Goal: Task Accomplishment & Management: Use online tool/utility

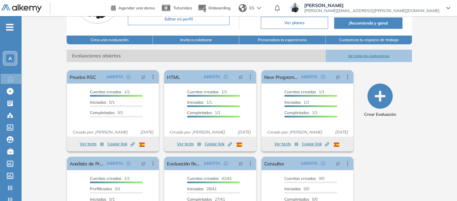
click at [12, 25] on span "-" at bounding box center [9, 26] width 7 height 5
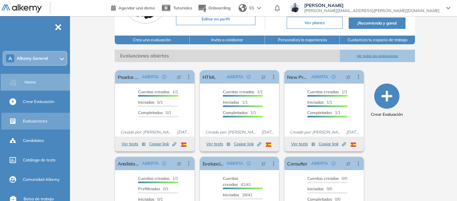
click at [33, 119] on span "Evaluaciones" at bounding box center [35, 121] width 25 height 6
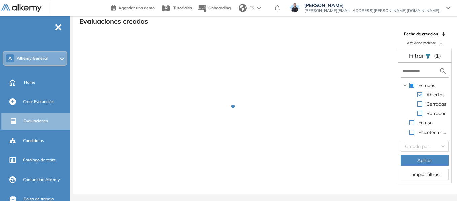
scroll to position [16, 0]
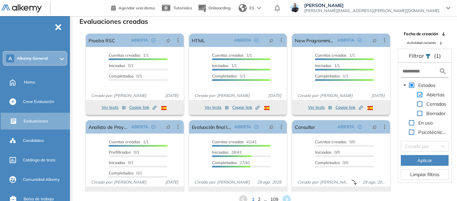
click at [419, 95] on span at bounding box center [419, 94] width 5 height 5
click at [422, 114] on div "Borrador" at bounding box center [424, 114] width 46 height 9
click at [419, 114] on span at bounding box center [419, 113] width 5 height 5
click at [413, 161] on button "Aplicar" at bounding box center [425, 160] width 48 height 11
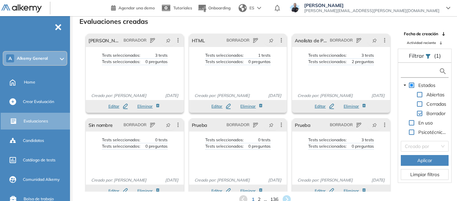
click at [413, 73] on input "text" at bounding box center [420, 71] width 36 height 7
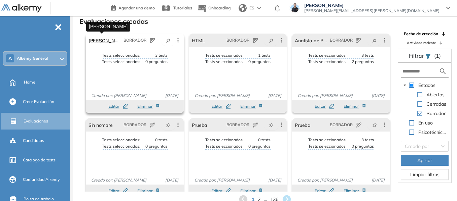
click at [109, 43] on link "Prueba Cory" at bounding box center [104, 40] width 32 height 13
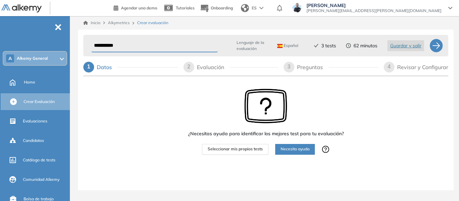
click at [404, 64] on div "Revisar y Configurar" at bounding box center [423, 67] width 51 height 11
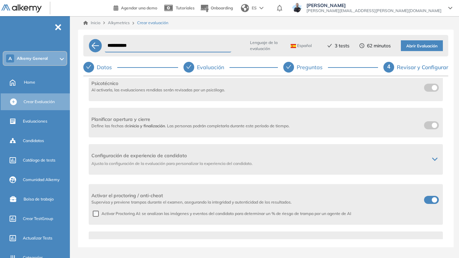
scroll to position [168, 0]
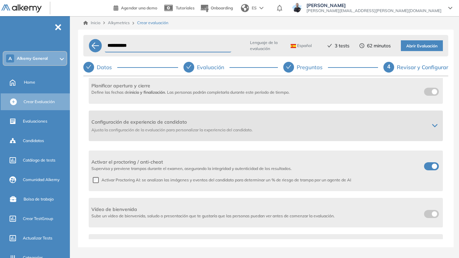
click at [438, 125] on div at bounding box center [435, 125] width 11 height 5
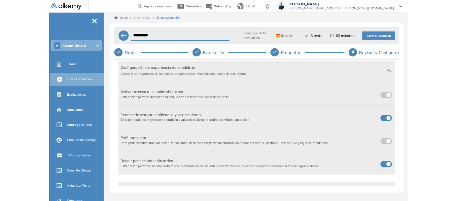
scroll to position [195, 0]
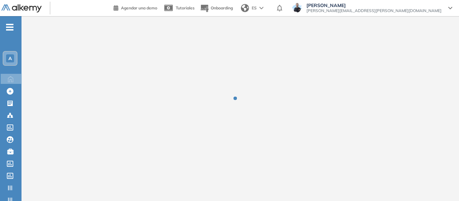
click at [15, 59] on div "A" at bounding box center [9, 58] width 13 height 13
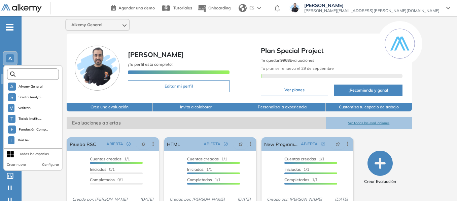
click at [38, 75] on input "text" at bounding box center [34, 74] width 39 height 5
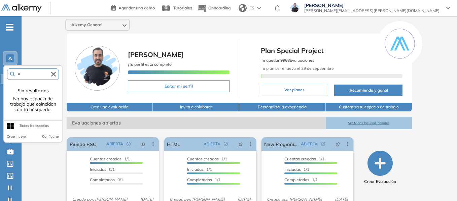
type input "*"
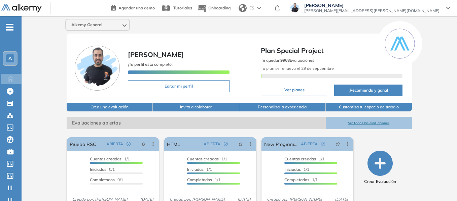
click at [45, 47] on div "Alkemy General Miguel Gomez ¡Tu perfil está completo! Editar mi perfil Plan Spe…" at bounding box center [239, 165] width 435 height 298
click at [14, 58] on div "A" at bounding box center [9, 58] width 13 height 13
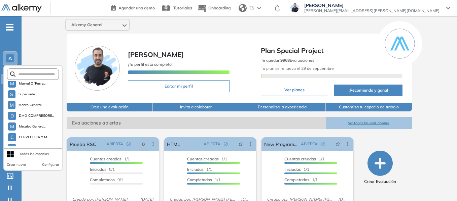
scroll to position [1842, 0]
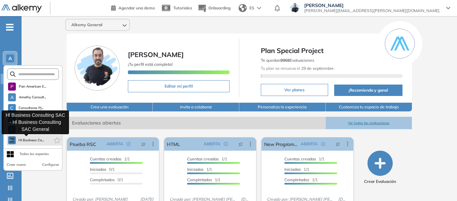
click at [31, 139] on span "Hl Business Co..." at bounding box center [31, 140] width 26 height 5
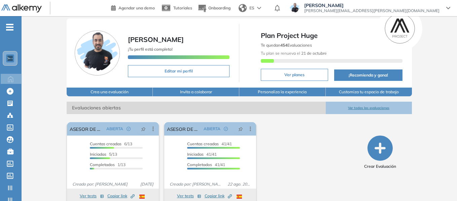
scroll to position [30, 0]
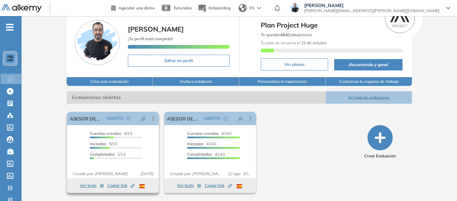
click at [116, 186] on span "Copiar link Created by potrace 1.16, written by Peter Selinger 2001-2019" at bounding box center [120, 186] width 27 height 6
click at [9, 58] on img at bounding box center [9, 58] width 5 height 5
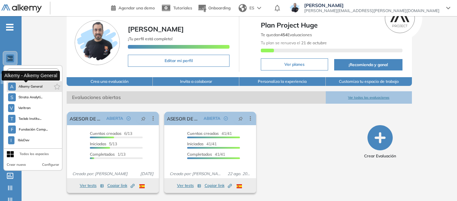
click at [33, 88] on span "Alkemy General" at bounding box center [30, 86] width 24 height 5
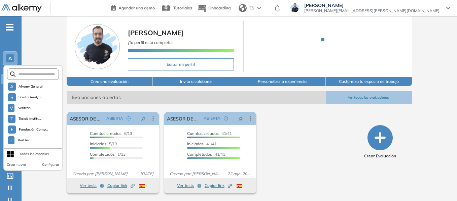
scroll to position [18, 0]
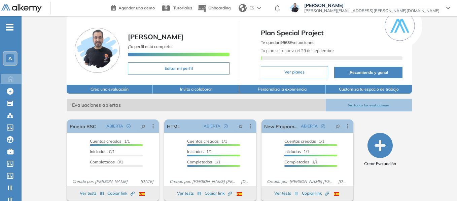
click at [7, 59] on div "A" at bounding box center [10, 58] width 8 height 8
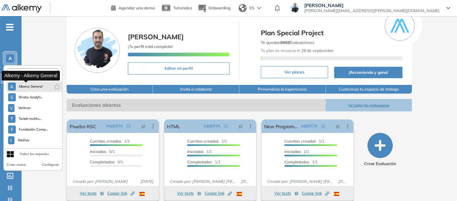
click at [25, 86] on span "Alkemy General" at bounding box center [30, 86] width 24 height 5
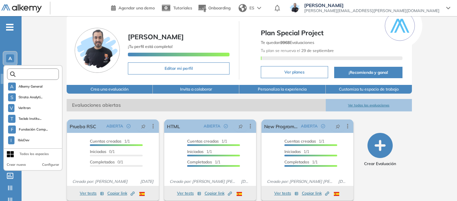
click at [32, 75] on input "text" at bounding box center [34, 74] width 39 height 5
click at [28, 39] on div "Alkemy General Miguel Gomez ¡Tu perfil está completo! Editar mi perfil Plan Spe…" at bounding box center [239, 147] width 435 height 298
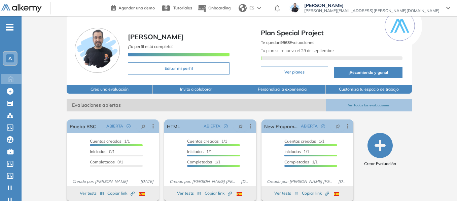
click at [10, 29] on span "-" at bounding box center [9, 26] width 7 height 5
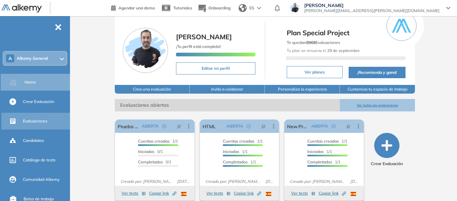
click at [42, 119] on span "Evaluaciones" at bounding box center [35, 121] width 25 height 6
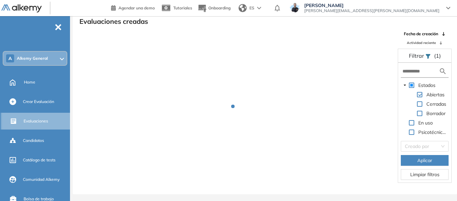
scroll to position [16, 0]
click at [423, 71] on input "text" at bounding box center [420, 71] width 36 height 7
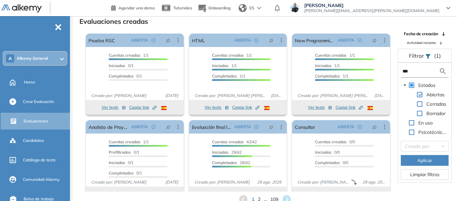
type input "***"
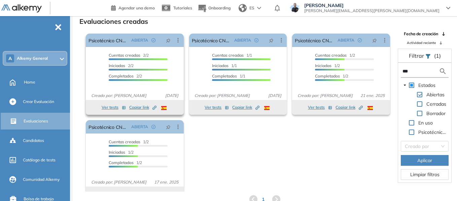
click at [105, 106] on button "Ver tests" at bounding box center [114, 108] width 24 height 8
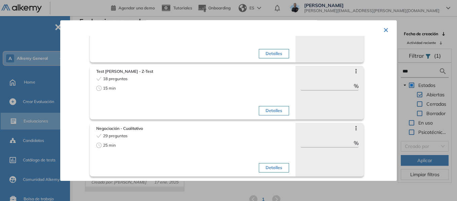
scroll to position [342, 0]
click at [383, 30] on button "×" at bounding box center [385, 29] width 5 height 13
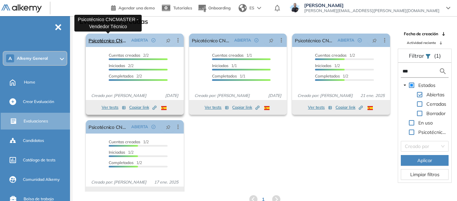
click at [100, 41] on link "Psicotécnico CNCMASTER - Vendedor Técnico" at bounding box center [108, 40] width 40 height 13
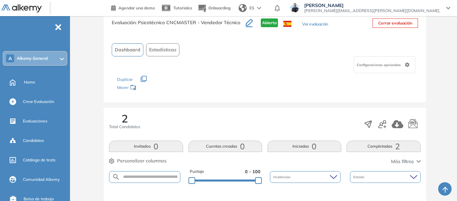
scroll to position [135, 0]
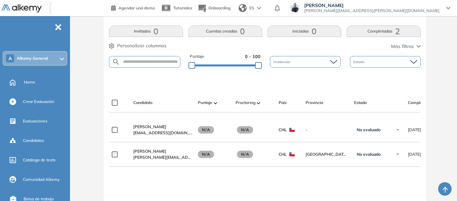
click at [40, 58] on span "Alkemy General" at bounding box center [32, 58] width 31 height 5
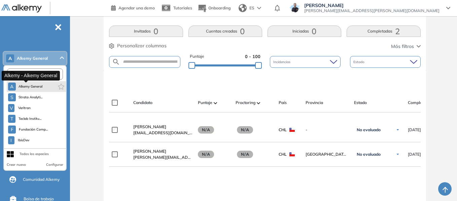
click at [34, 86] on span "Alkemy General" at bounding box center [30, 86] width 24 height 5
